Goal: Task Accomplishment & Management: Use online tool/utility

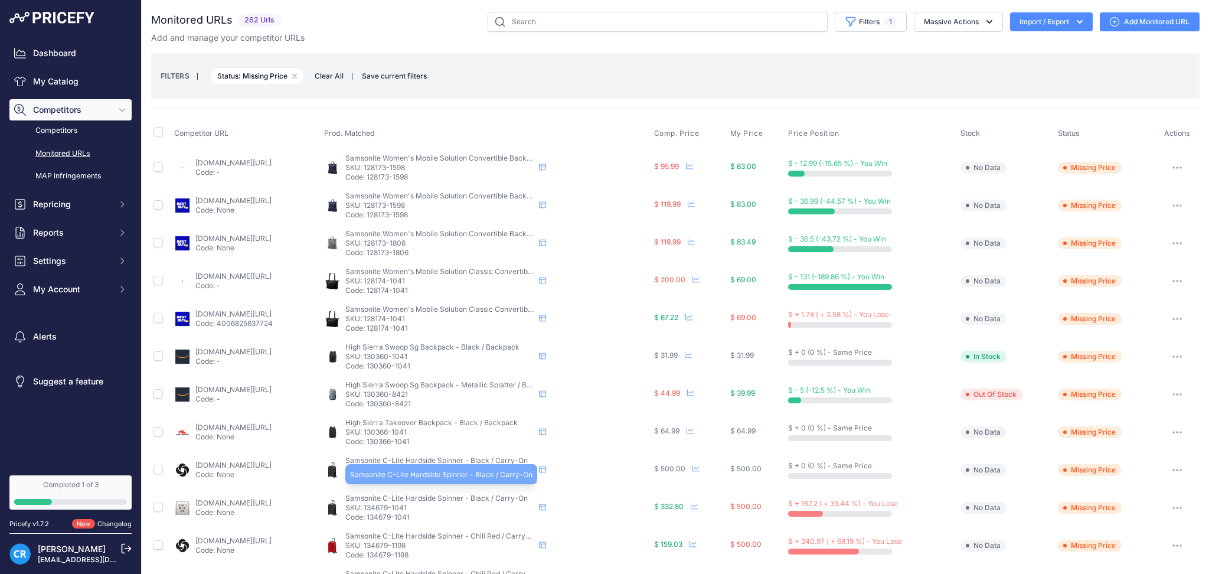
scroll to position [157, 0]
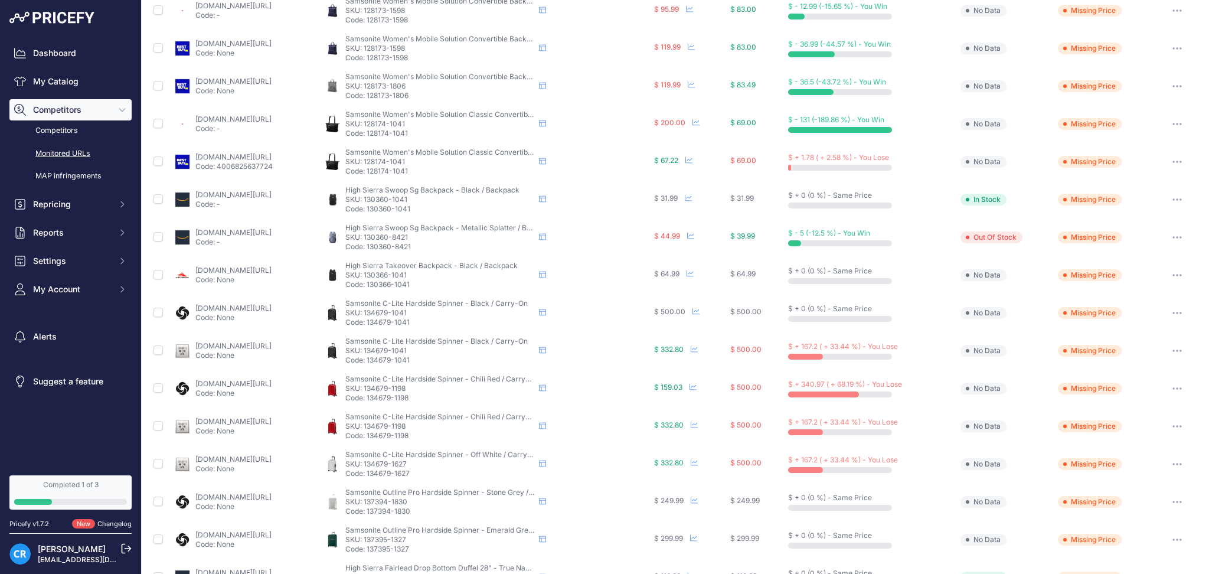
copy p "134679-1041"
drag, startPoint x: 456, startPoint y: 350, endPoint x: 413, endPoint y: 350, distance: 43.1
click at [413, 350] on p "SKU: 134679-1041" at bounding box center [439, 350] width 189 height 9
click at [44, 87] on link "My Catalog" at bounding box center [70, 81] width 122 height 21
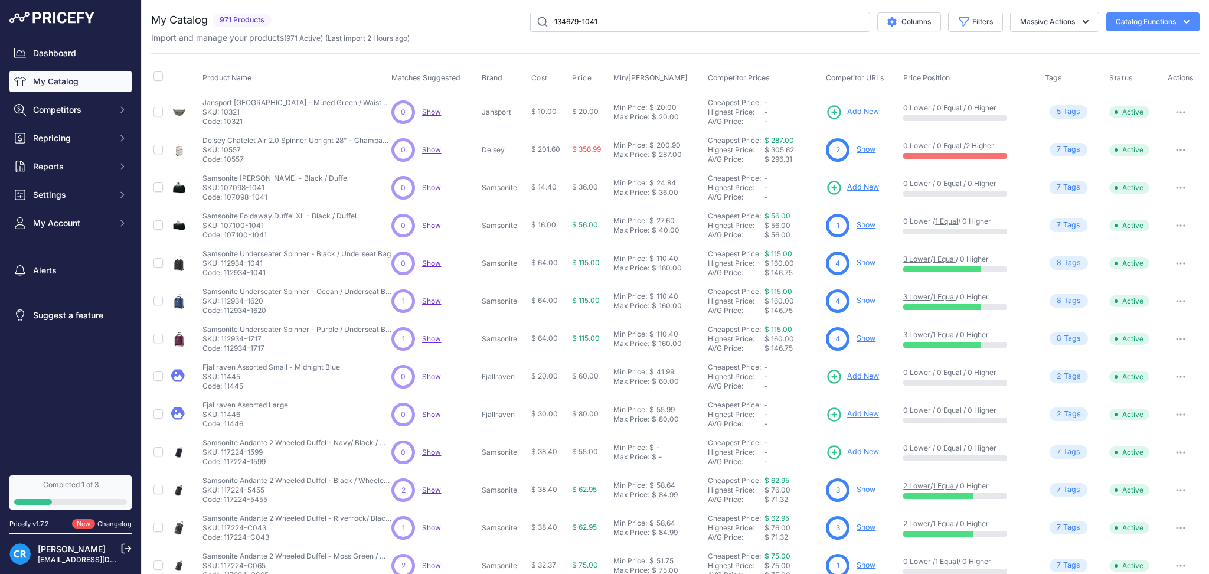
type input "134679-1041"
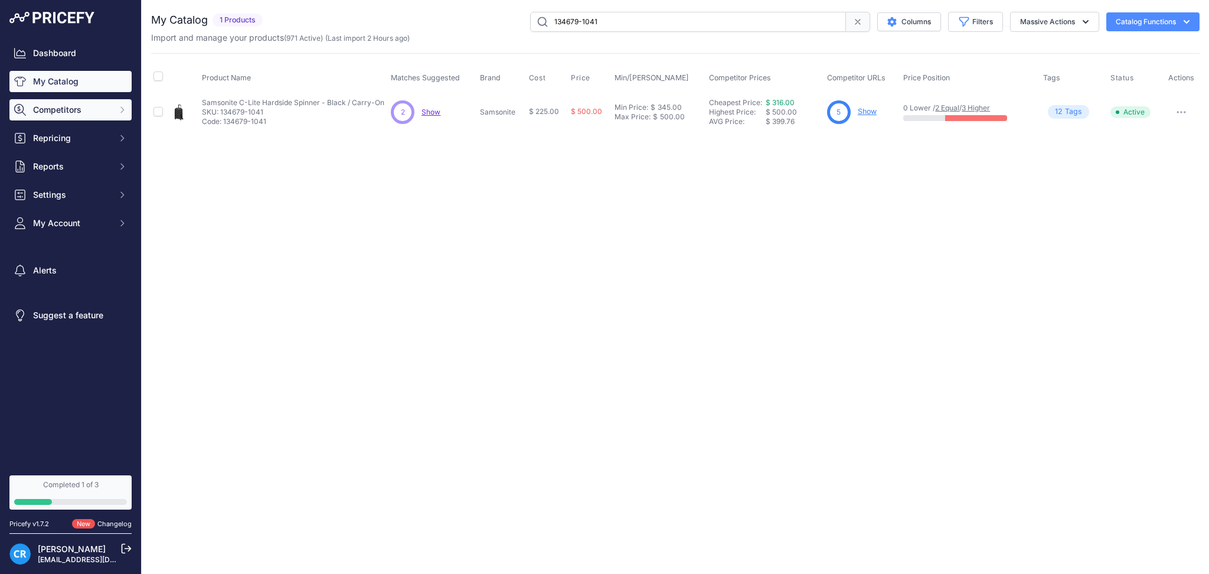
click at [63, 109] on span "Competitors" at bounding box center [71, 110] width 77 height 12
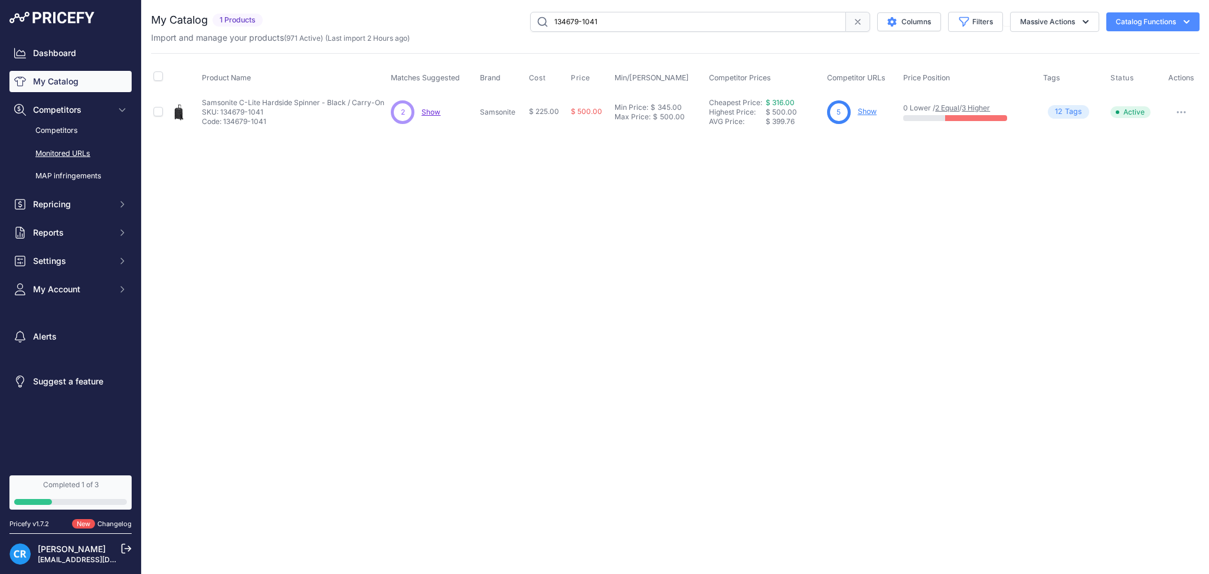
click at [72, 148] on link "Monitored URLs" at bounding box center [70, 153] width 122 height 21
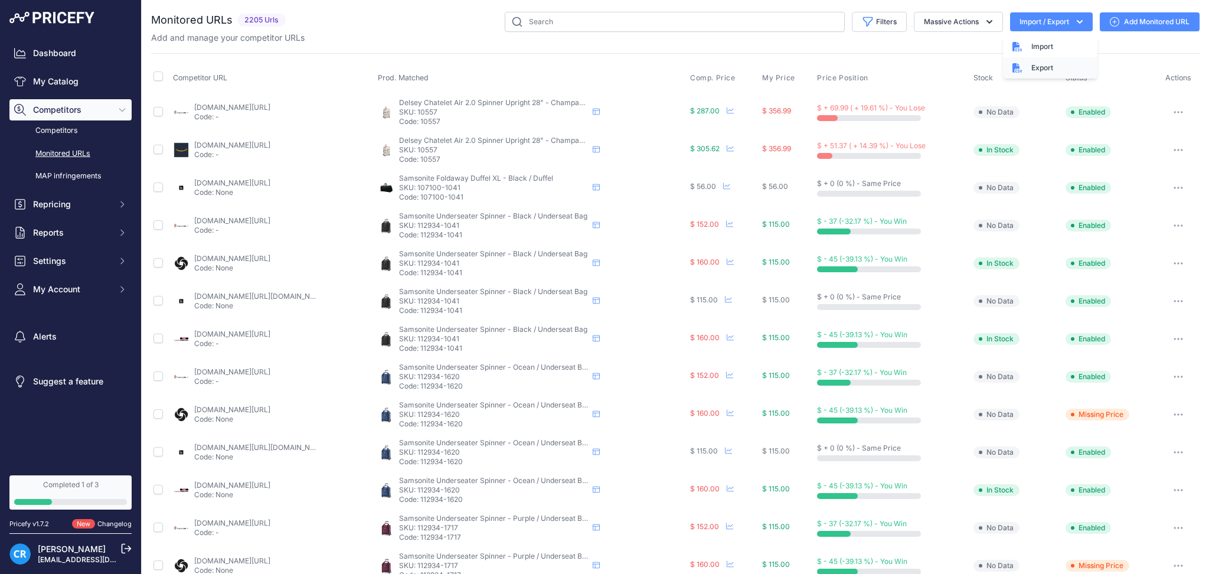
click at [1018, 69] on div "Export" at bounding box center [1050, 67] width 94 height 21
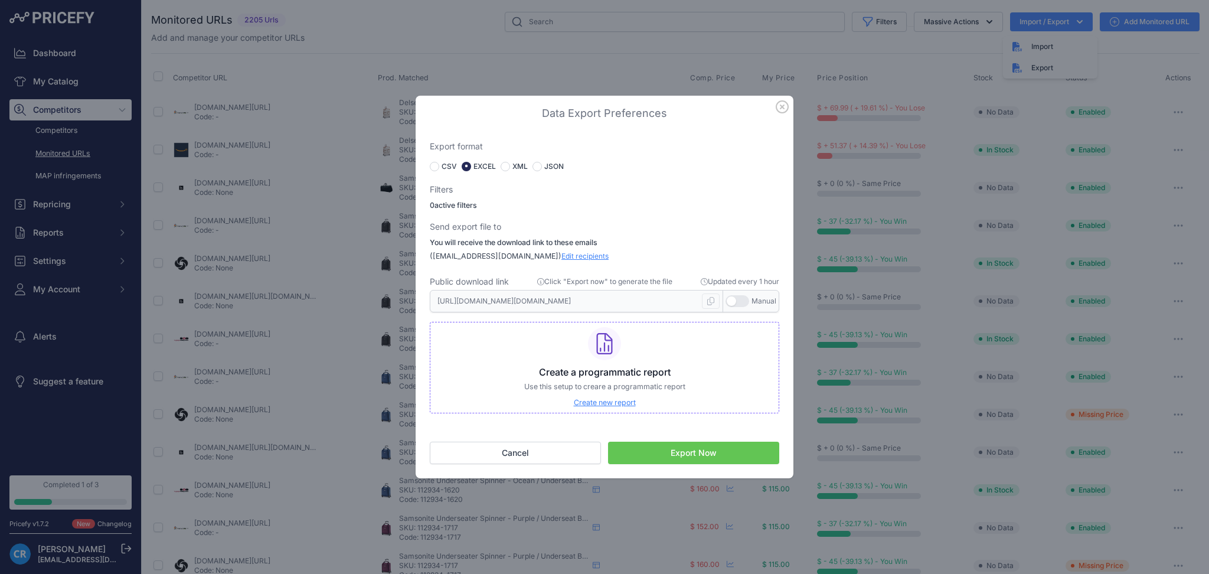
click at [686, 453] on button "Export Now" at bounding box center [693, 453] width 171 height 22
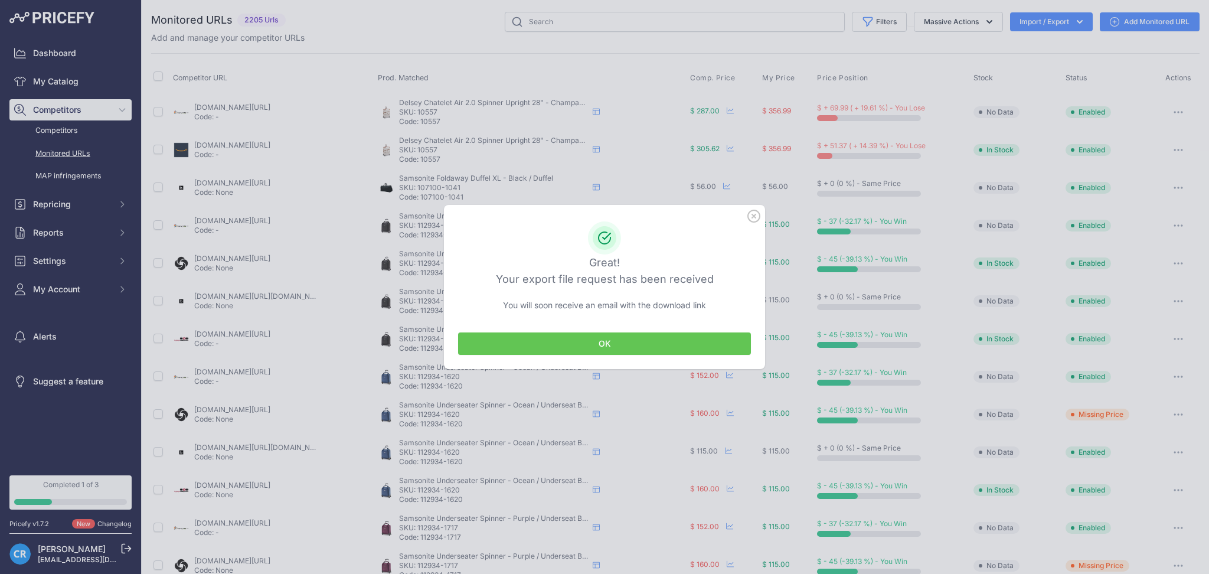
click at [628, 332] on button "OK" at bounding box center [604, 343] width 293 height 22
